Goal: Task Accomplishment & Management: Manage account settings

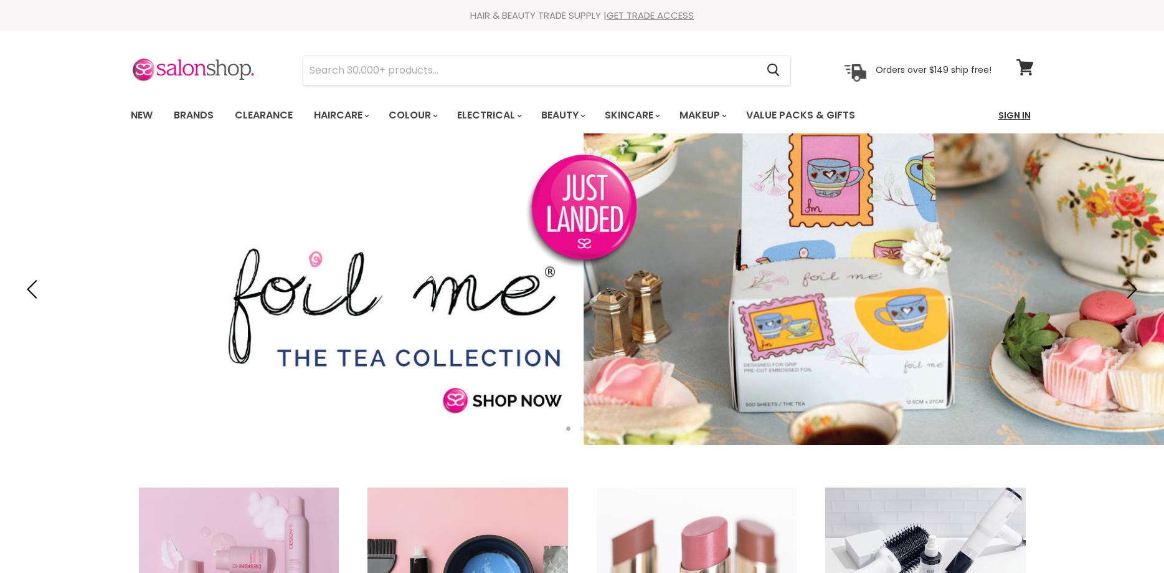
click at [1026, 113] on link "Sign In" at bounding box center [1014, 115] width 47 height 26
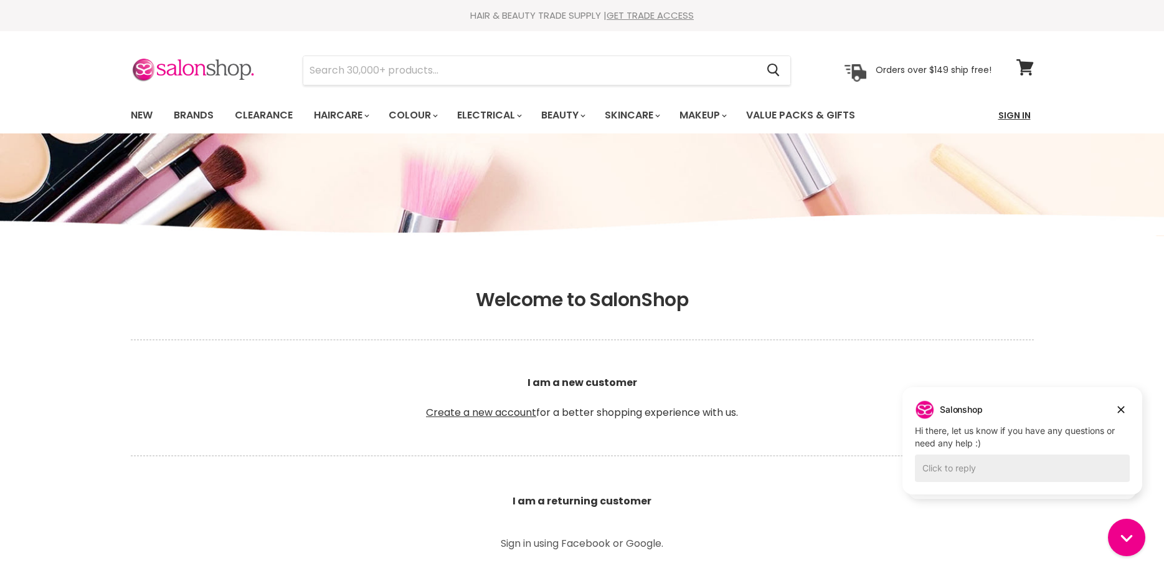
click at [1016, 119] on link "Sign In" at bounding box center [1014, 115] width 47 height 26
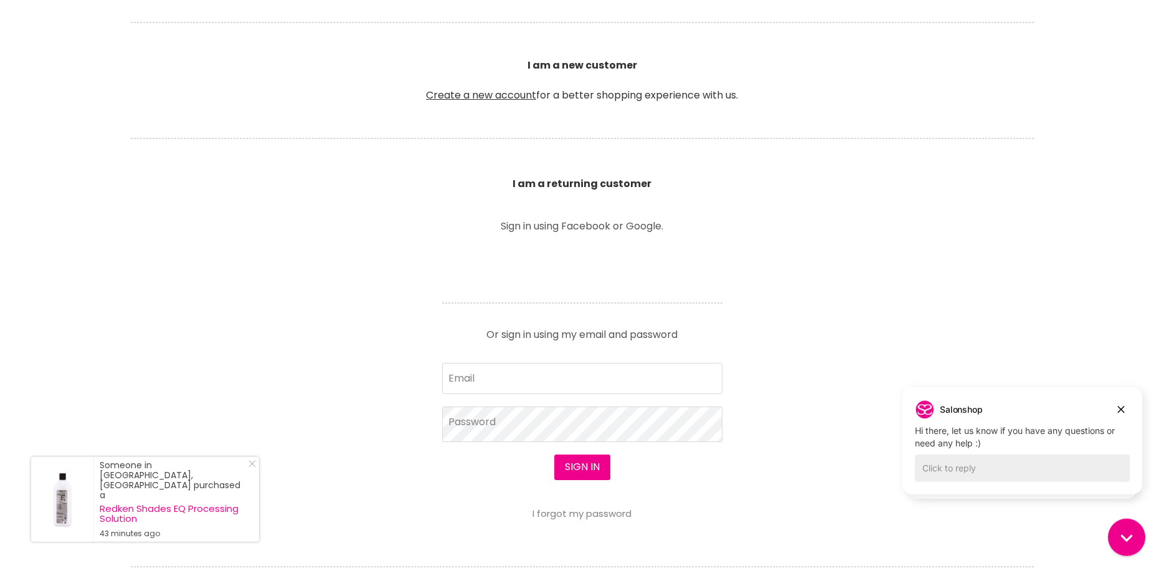
scroll to position [318, 0]
click at [1124, 412] on icon "Dismiss campaign" at bounding box center [1121, 409] width 7 height 7
click at [1121, 412] on icon "Dismiss campaign" at bounding box center [1121, 413] width 7 height 7
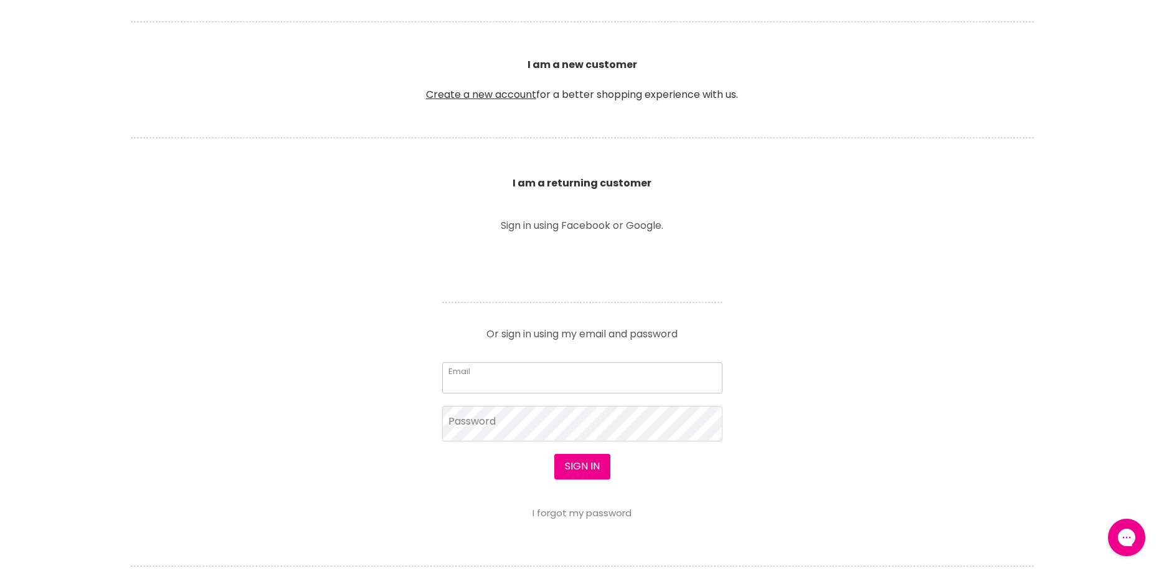
click at [595, 381] on input "Email" at bounding box center [582, 377] width 280 height 31
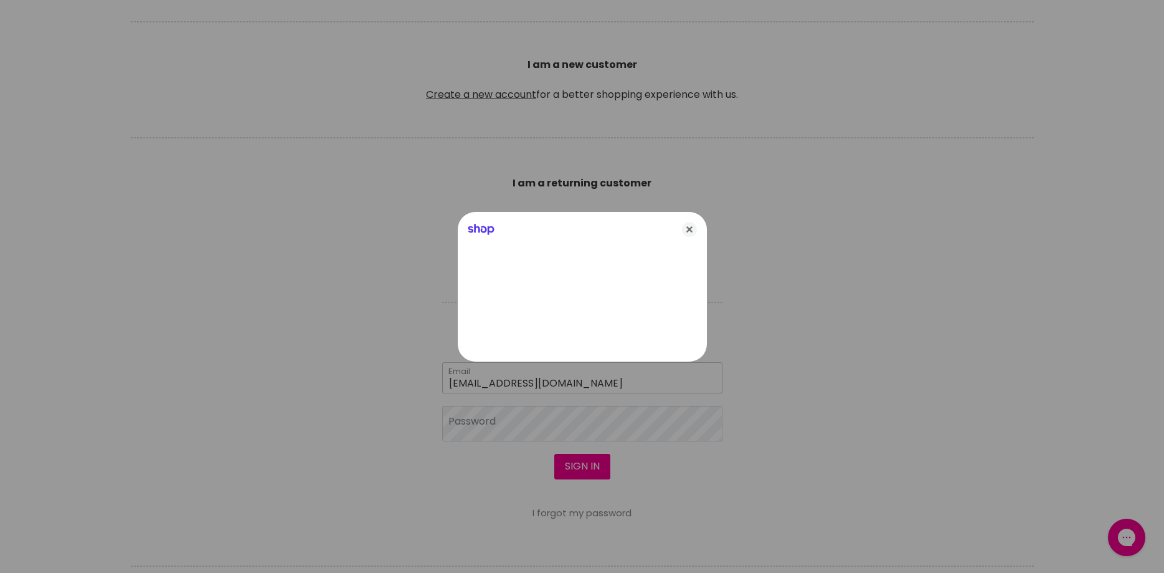
type input "beauty@andreas.co.nz"
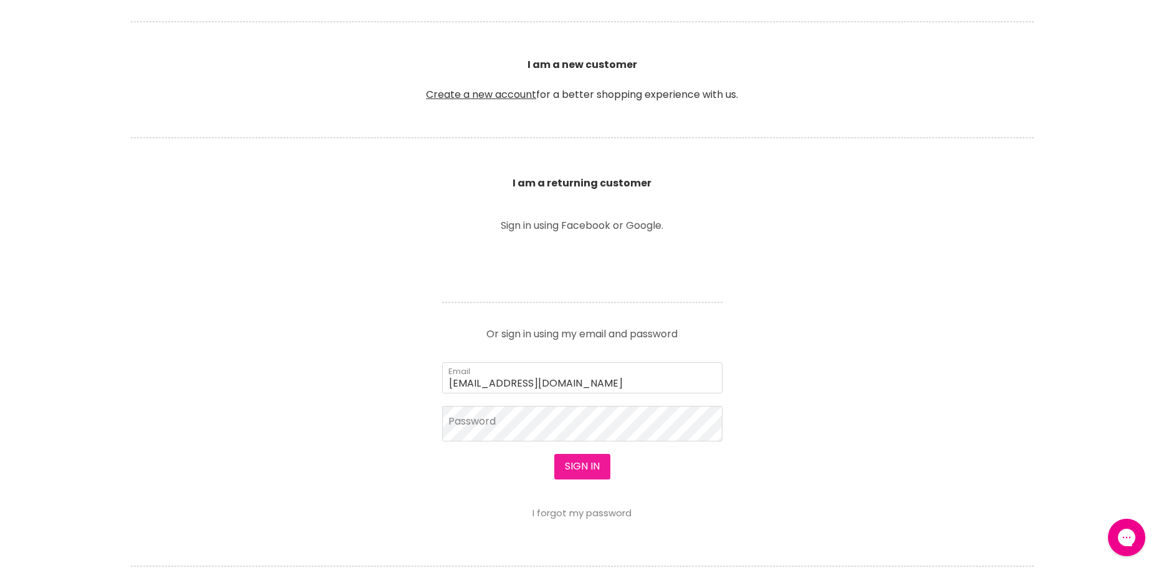
click at [576, 470] on button "Sign in" at bounding box center [582, 466] width 56 height 25
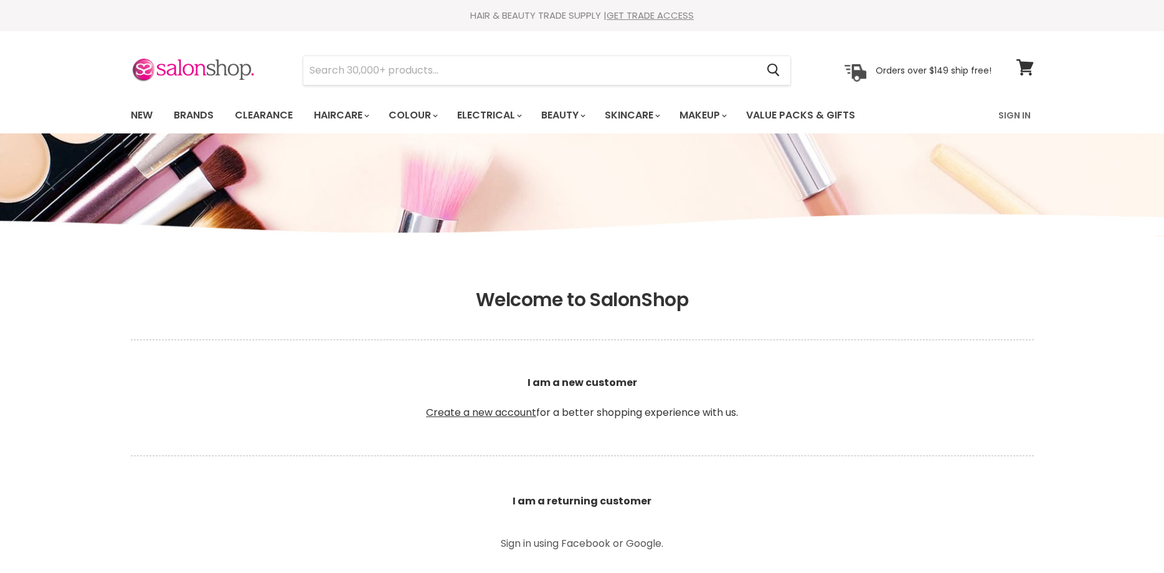
scroll to position [318, 0]
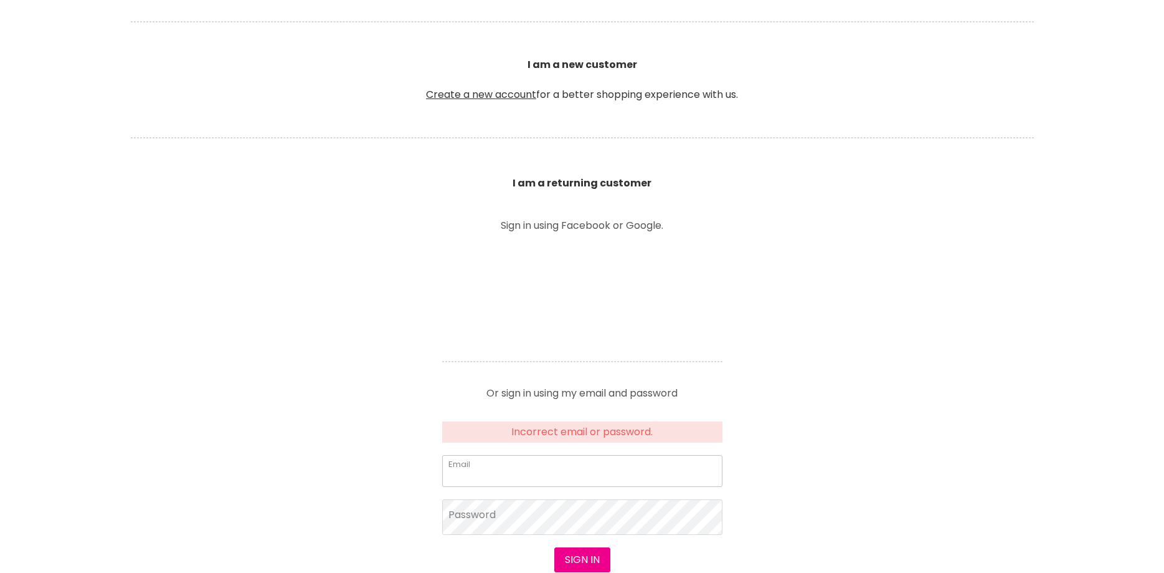
click at [523, 472] on input "Email" at bounding box center [582, 470] width 280 height 31
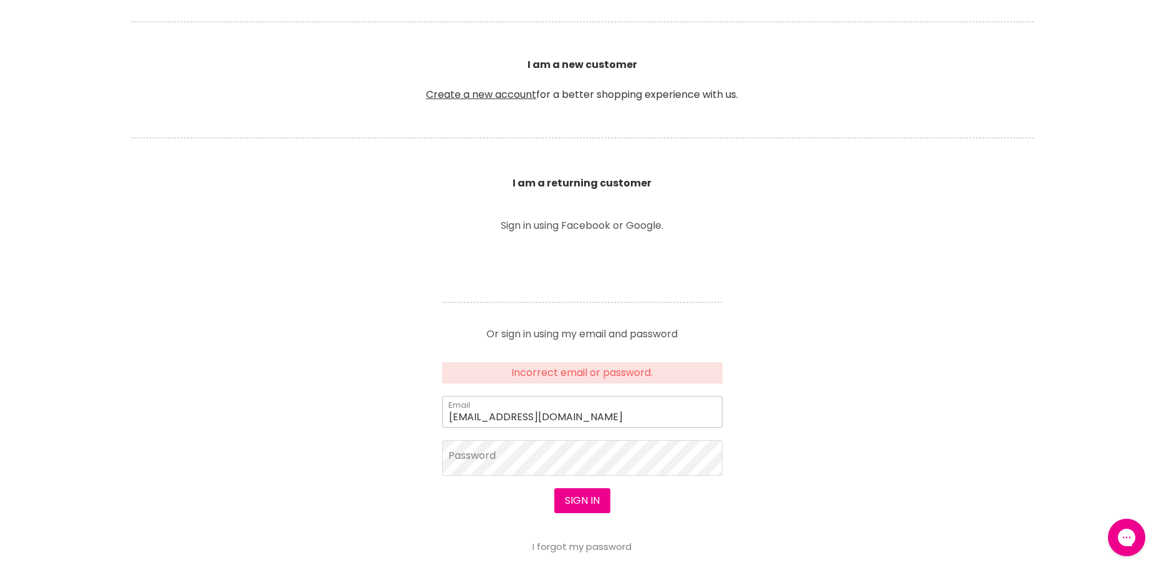
scroll to position [0, 0]
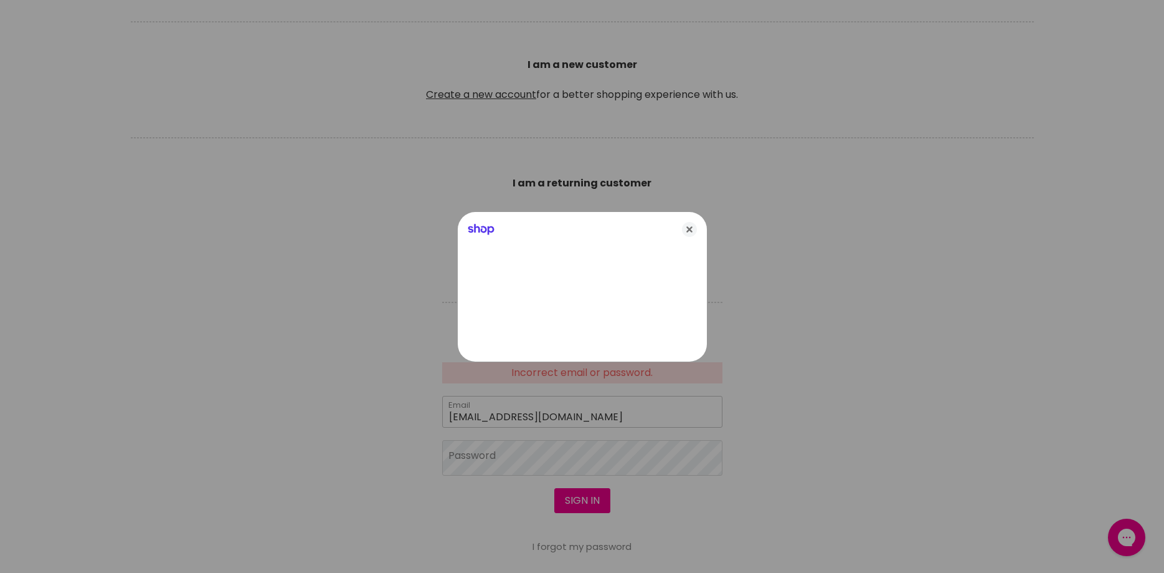
type input "beauty@andreas.co.nz"
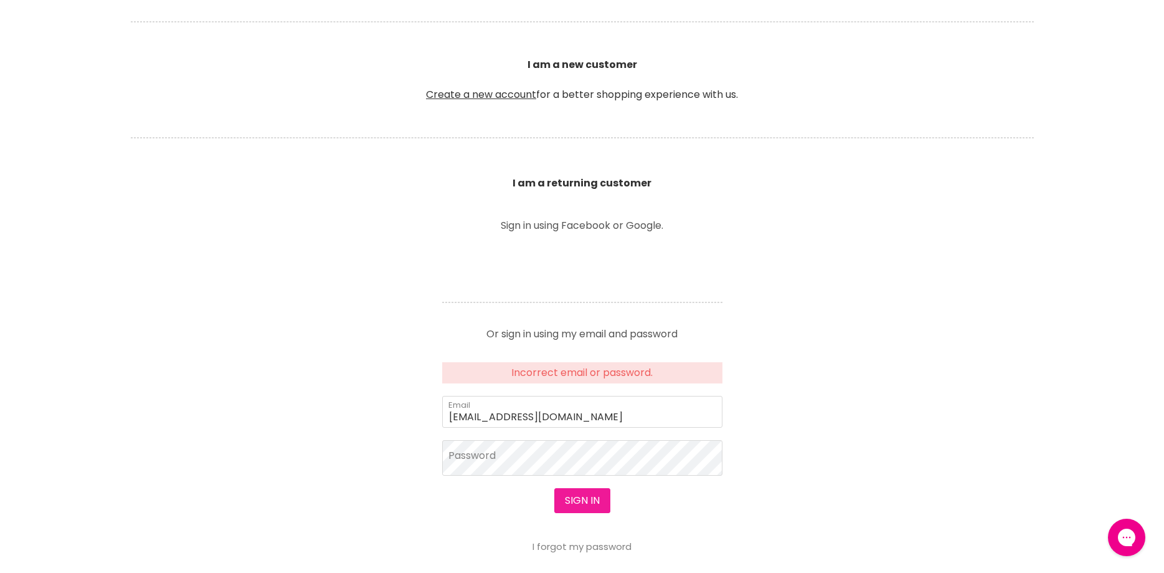
click at [591, 507] on button "Sign in" at bounding box center [582, 500] width 56 height 25
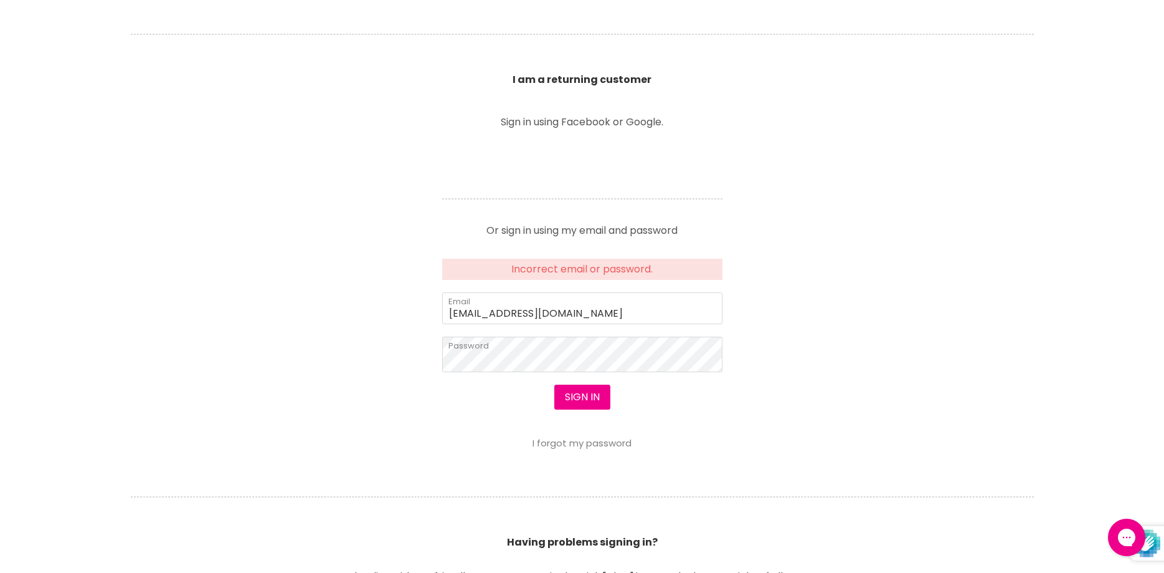
scroll to position [445, 0]
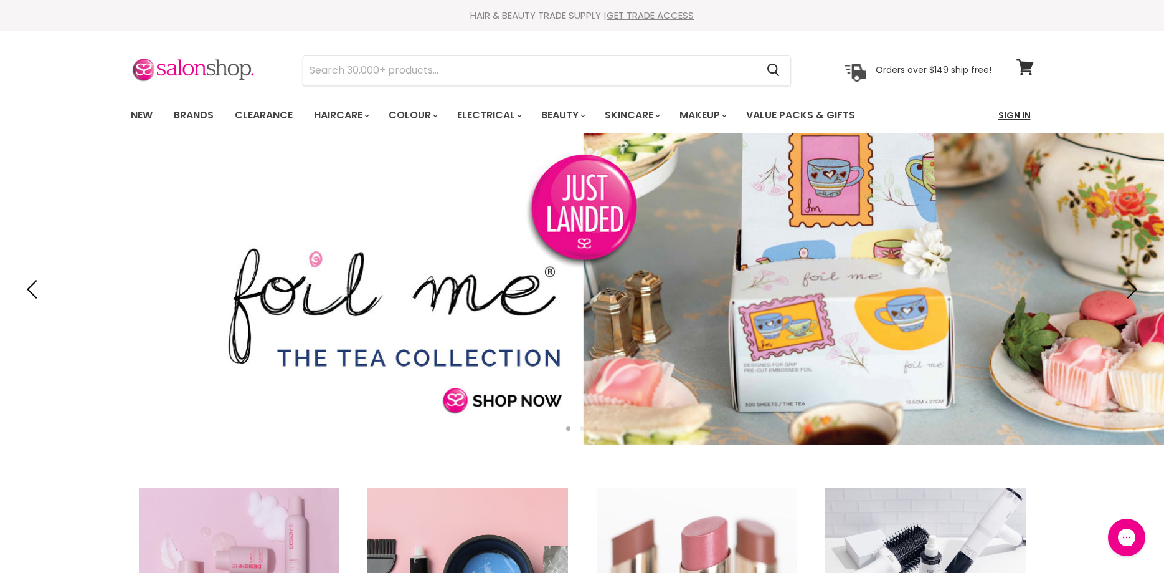
click at [1025, 116] on link "Sign In" at bounding box center [1014, 115] width 47 height 26
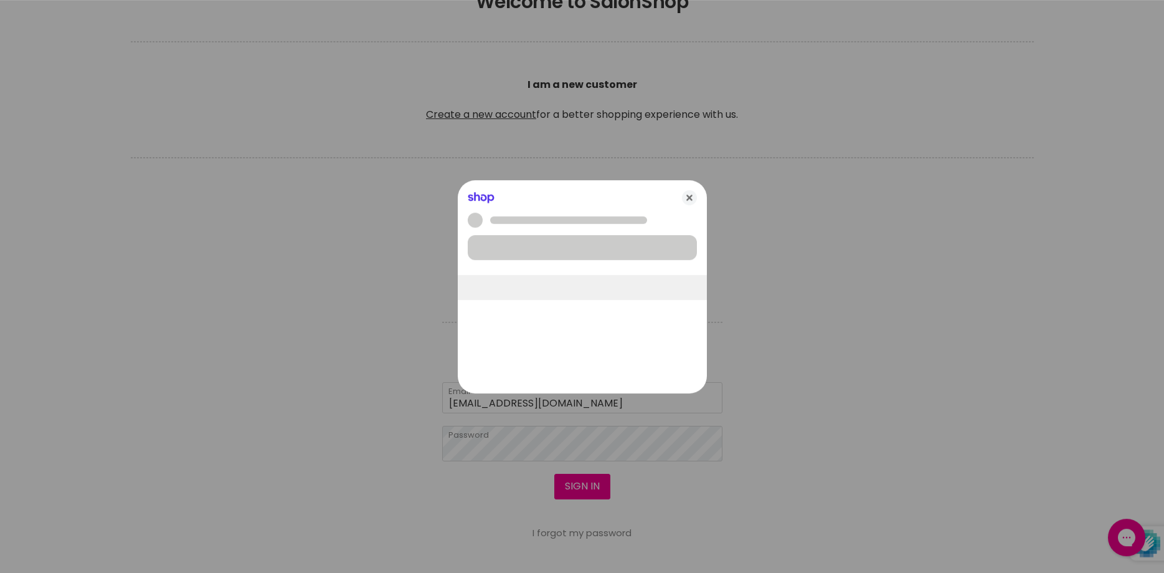
scroll to position [318, 0]
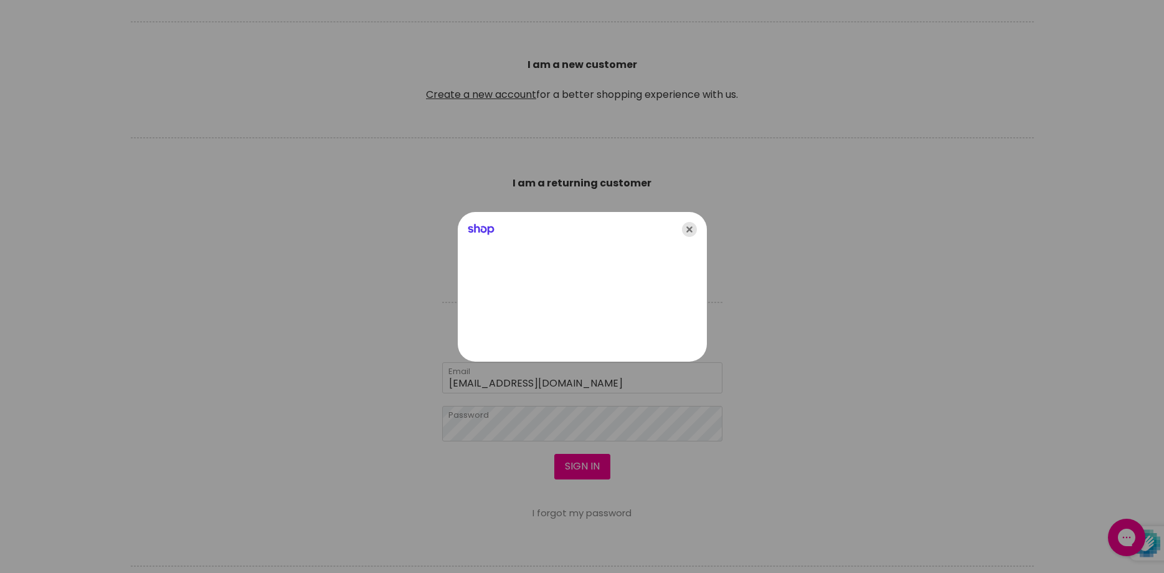
click at [693, 230] on icon "Close" at bounding box center [689, 229] width 15 height 15
